Goal: Task Accomplishment & Management: Use online tool/utility

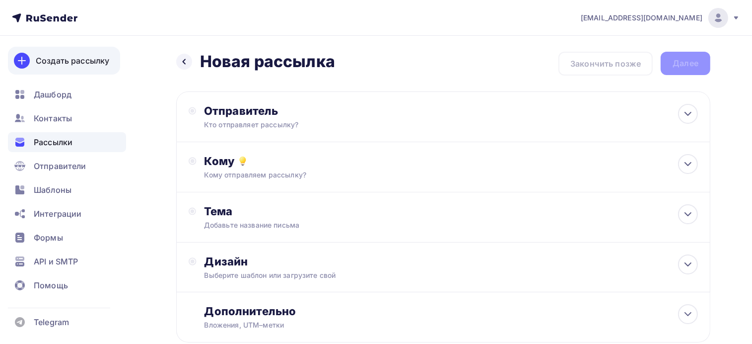
click at [49, 52] on link "Создать рассылку" at bounding box center [64, 61] width 112 height 28
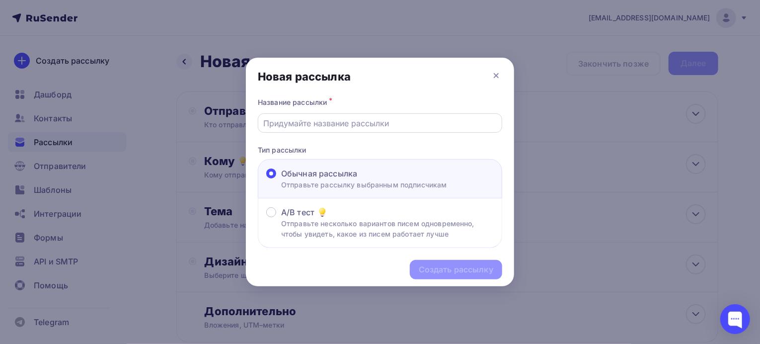
click at [297, 125] on input "text" at bounding box center [380, 123] width 233 height 12
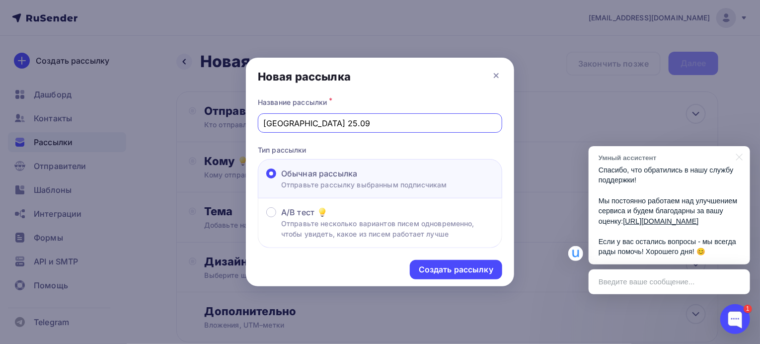
drag, startPoint x: 311, startPoint y: 123, endPoint x: 302, endPoint y: 123, distance: 8.5
click at [302, 123] on input "Дагестан 25.09" at bounding box center [380, 123] width 233 height 12
type input "Дагестан 04.09"
click at [429, 272] on div "Создать рассылку" at bounding box center [456, 269] width 74 height 11
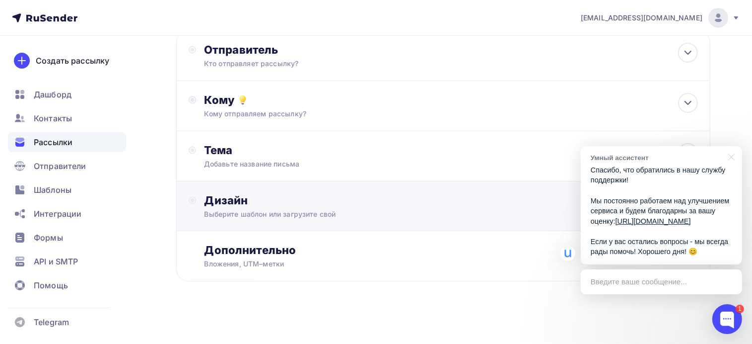
scroll to position [62, 0]
click at [230, 198] on div "Дизайн" at bounding box center [452, 200] width 494 height 14
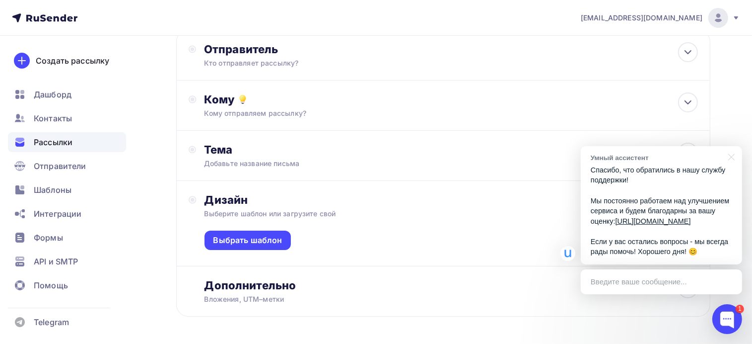
click at [262, 249] on div "Выбрать шаблон" at bounding box center [452, 241] width 494 height 47
click at [262, 245] on div "Выбрать шаблон" at bounding box center [248, 239] width 87 height 19
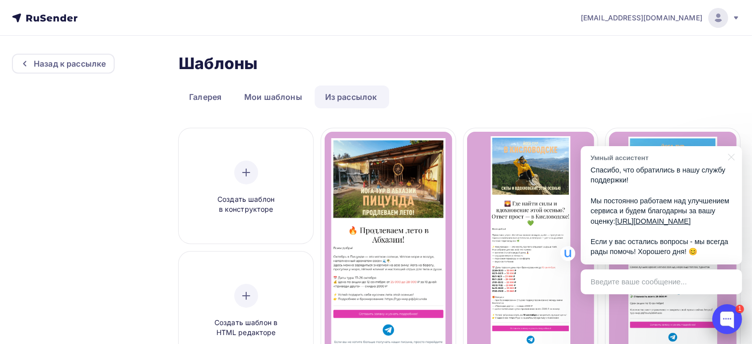
click at [725, 321] on div at bounding box center [728, 319] width 30 height 30
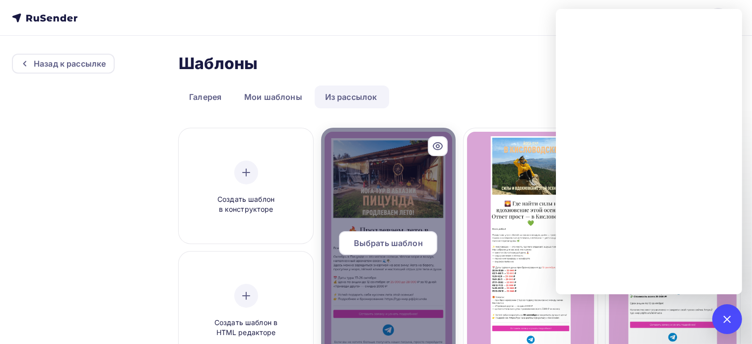
click at [383, 227] on div at bounding box center [388, 247] width 135 height 238
click at [394, 246] on span "Выбрать шаблон" at bounding box center [388, 243] width 69 height 12
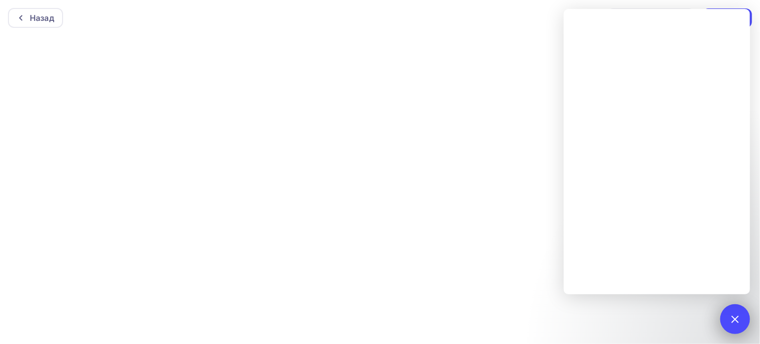
click at [732, 319] on div at bounding box center [734, 318] width 13 height 13
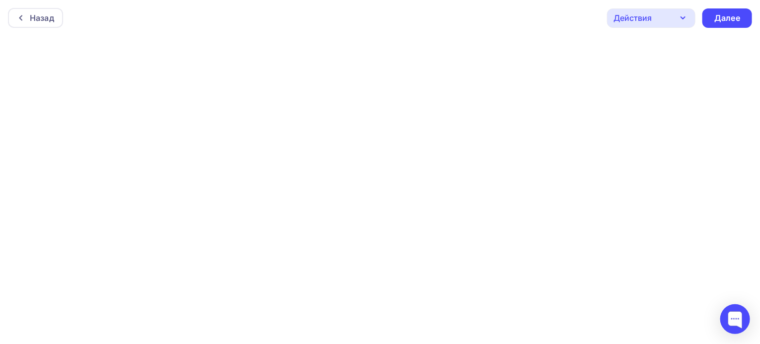
drag, startPoint x: 525, startPoint y: 256, endPoint x: 515, endPoint y: 252, distance: 11.0
click at [525, 256] on div at bounding box center [380, 190] width 760 height 308
click at [38, 15] on div "Назад" at bounding box center [42, 18] width 24 height 12
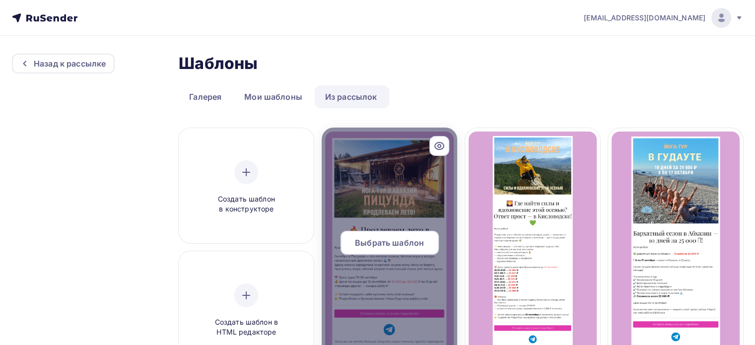
click at [396, 236] on div "Выбрать шаблон" at bounding box center [390, 243] width 98 height 24
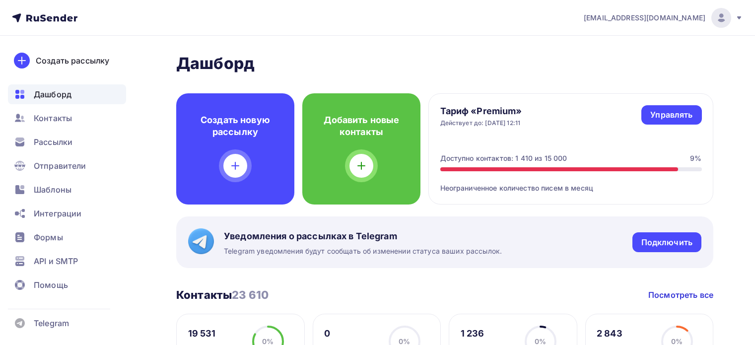
click at [231, 140] on div "Создать новую рассылку" at bounding box center [235, 148] width 118 height 111
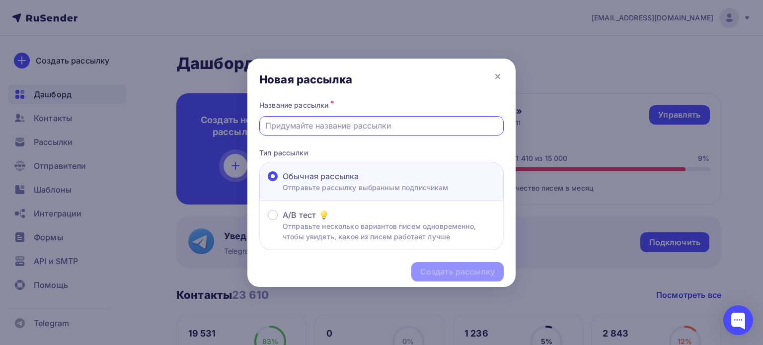
click at [324, 123] on input "text" at bounding box center [381, 126] width 233 height 12
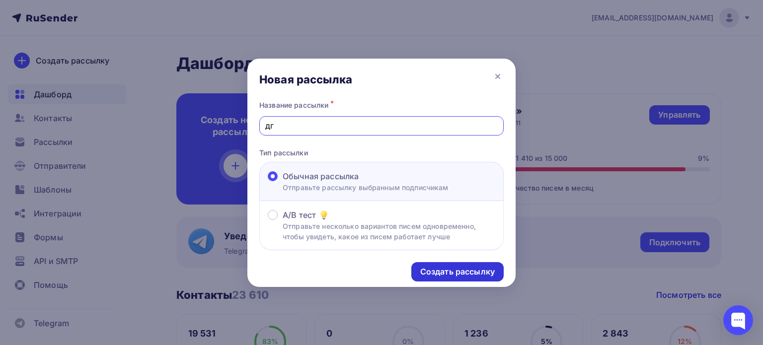
click at [446, 265] on div "Создать рассылку" at bounding box center [457, 271] width 92 height 19
click at [289, 123] on input "дг" at bounding box center [381, 126] width 233 height 12
type input "дг04"
click at [444, 265] on div "Создать рассылку" at bounding box center [457, 271] width 92 height 19
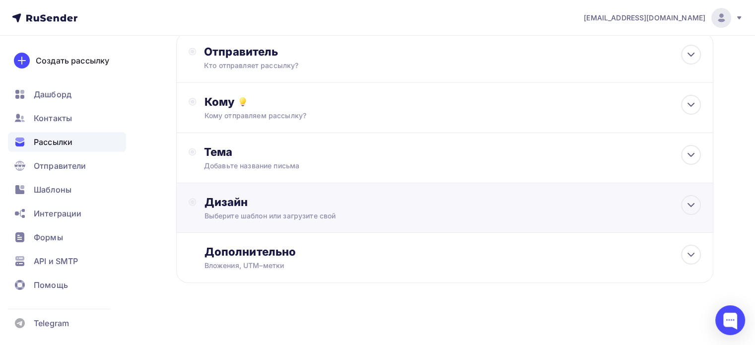
scroll to position [60, 0]
click at [218, 198] on div "Дизайн" at bounding box center [453, 202] width 497 height 14
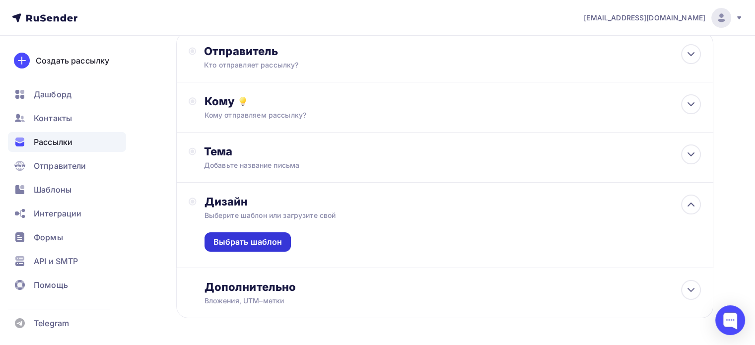
click at [231, 238] on div "Выбрать шаблон" at bounding box center [248, 241] width 69 height 11
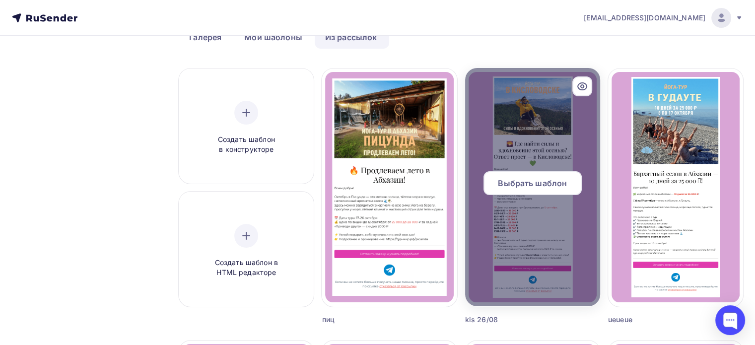
scroll to position [99, 0]
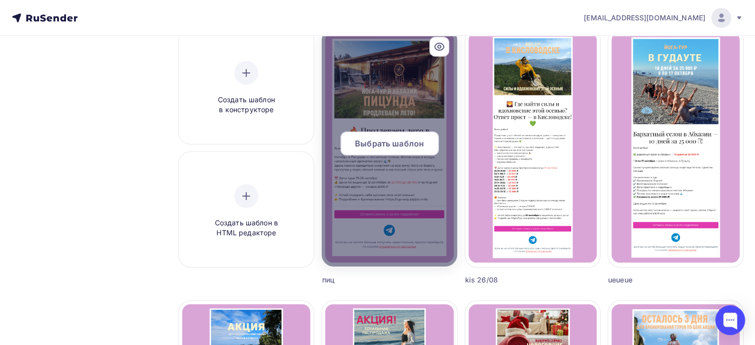
click at [347, 222] on div at bounding box center [389, 147] width 135 height 238
click at [379, 135] on div "Выбрать шаблон" at bounding box center [390, 144] width 98 height 24
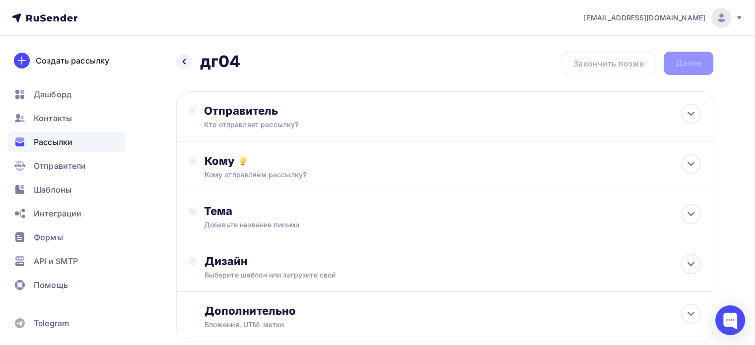
scroll to position [58, 0]
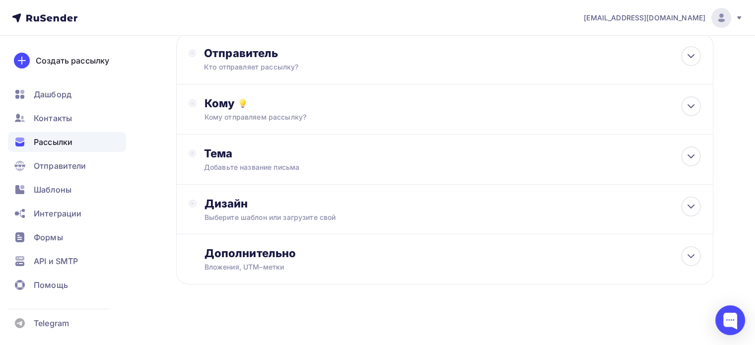
click at [54, 25] on nav "[EMAIL_ADDRESS][DOMAIN_NAME] Аккаунт Тарифы Выйти Создать рассылку [GEOGRAPHIC_…" at bounding box center [377, 18] width 755 height 36
click at [54, 19] on icon at bounding box center [56, 18] width 5 height 5
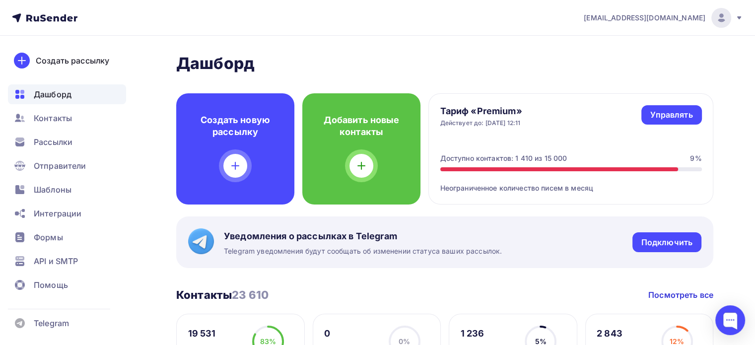
click at [583, 54] on h2 "Дашборд" at bounding box center [444, 64] width 537 height 20
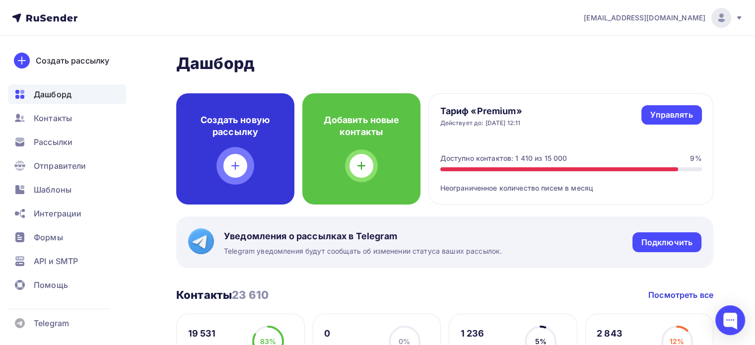
click at [227, 135] on h4 "Создать новую рассылку" at bounding box center [235, 126] width 86 height 24
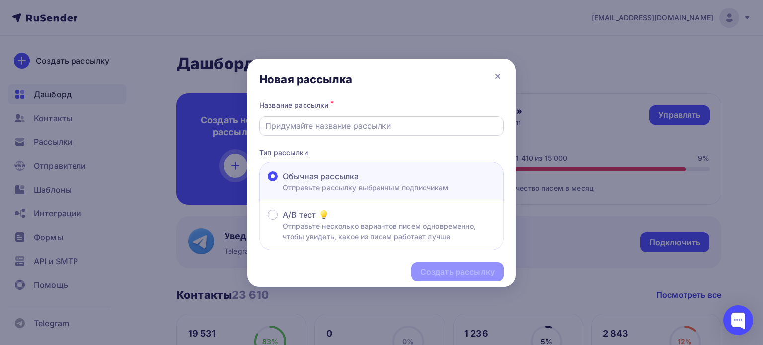
click at [331, 125] on input "text" at bounding box center [381, 126] width 233 height 12
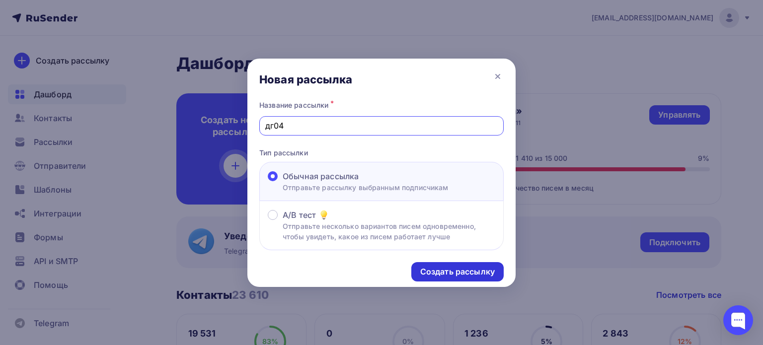
type input "дг04"
click at [461, 268] on div "Создать рассылку" at bounding box center [457, 271] width 74 height 11
